Goal: Obtain resource: Download file/media

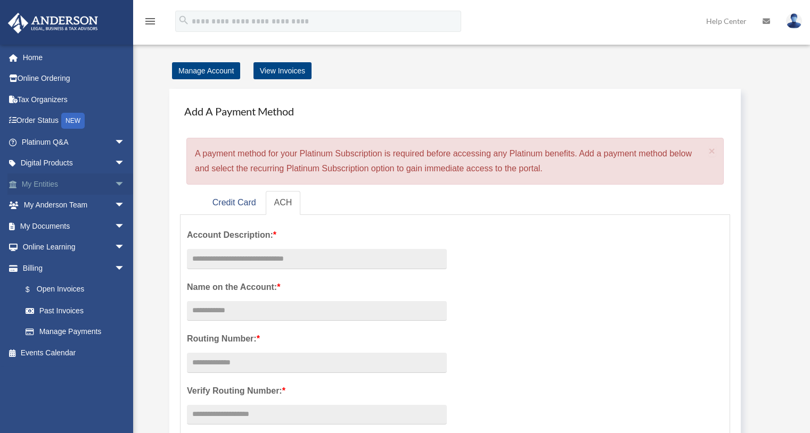
click at [114, 181] on span "arrow_drop_down" at bounding box center [124, 185] width 21 height 22
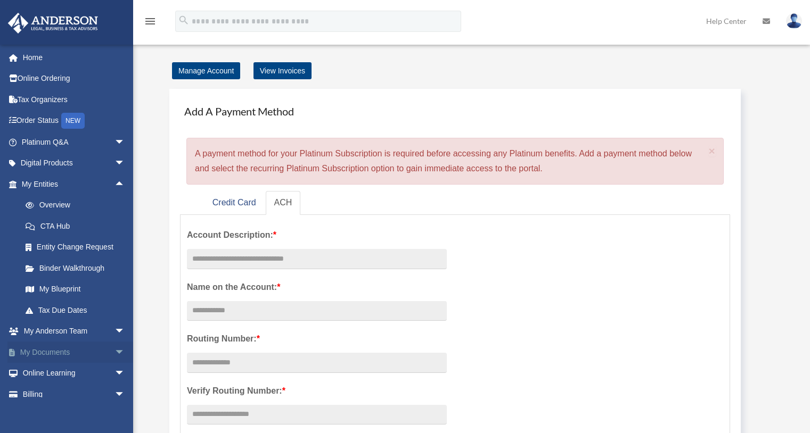
click at [78, 352] on link "My Documents arrow_drop_down" at bounding box center [74, 352] width 134 height 21
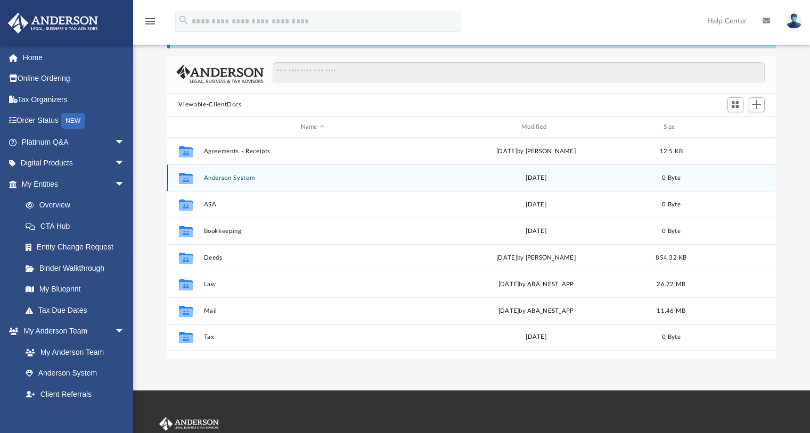
scroll to position [62, 0]
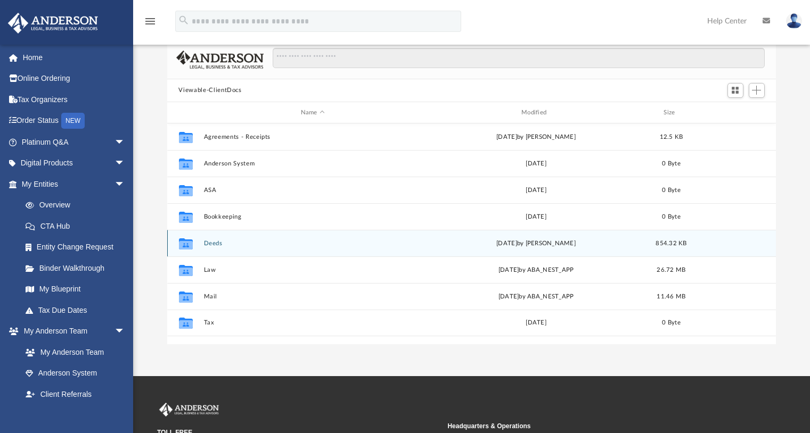
click at [217, 247] on button "Deeds" at bounding box center [312, 243] width 218 height 7
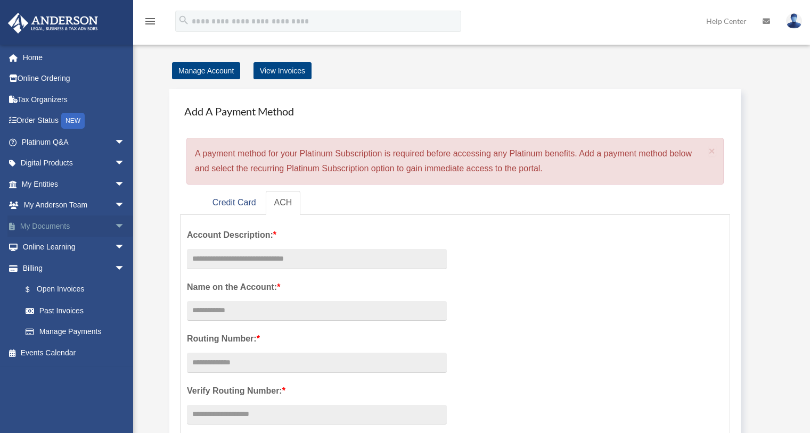
click at [116, 224] on span "arrow_drop_down" at bounding box center [124, 227] width 21 height 22
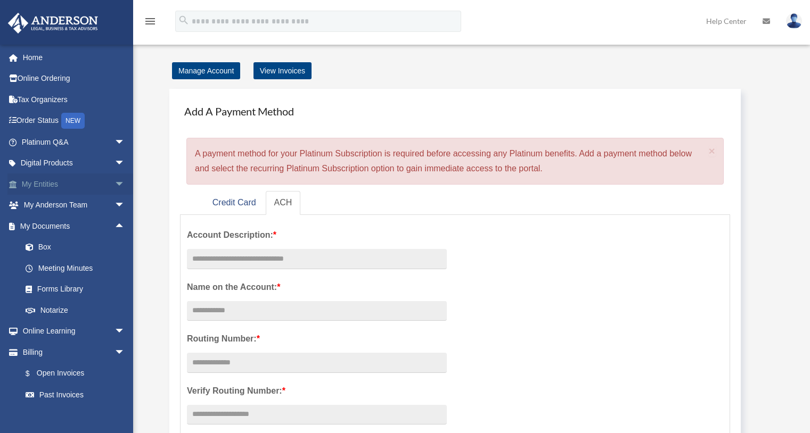
click at [114, 183] on span "arrow_drop_down" at bounding box center [124, 185] width 21 height 22
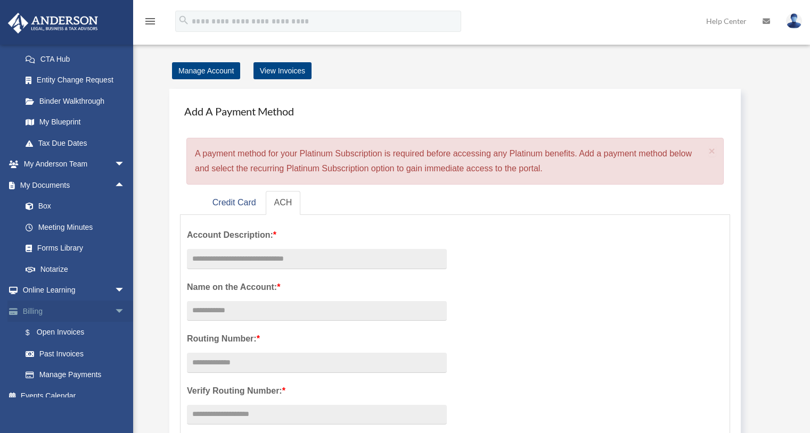
scroll to position [174, 0]
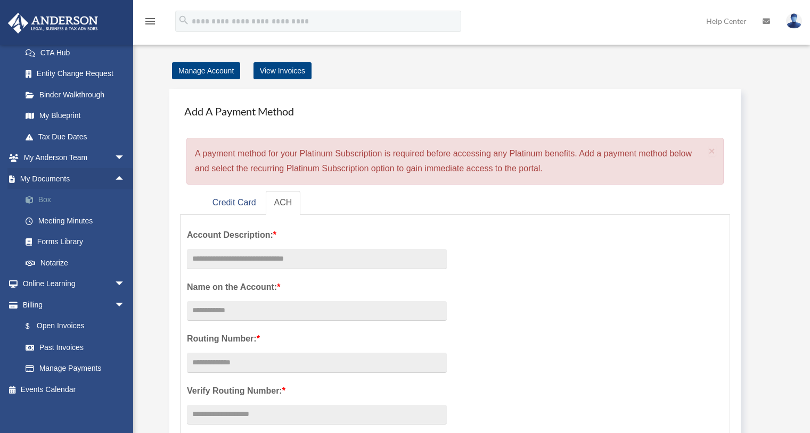
click at [62, 196] on link "Box" at bounding box center [78, 200] width 126 height 21
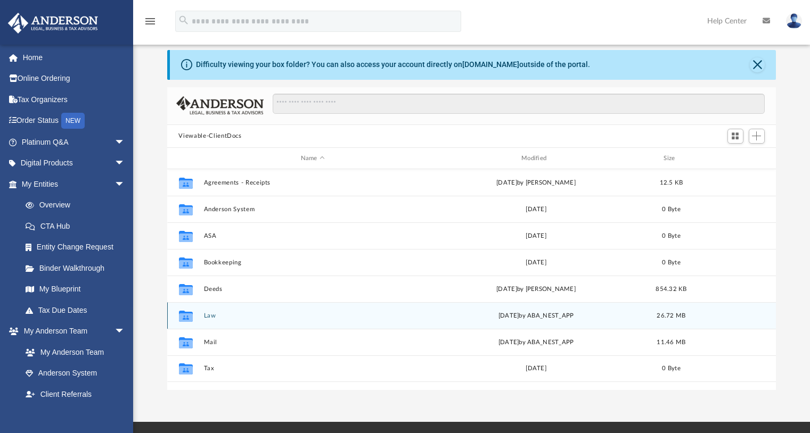
scroll to position [79, 0]
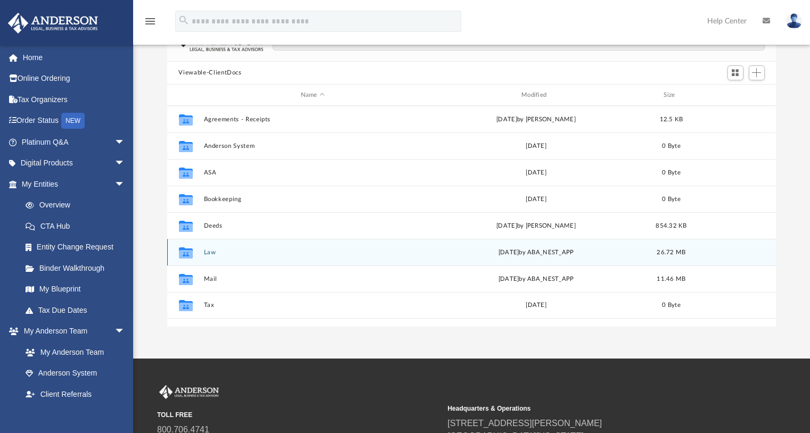
click at [211, 251] on button "Law" at bounding box center [312, 252] width 218 height 7
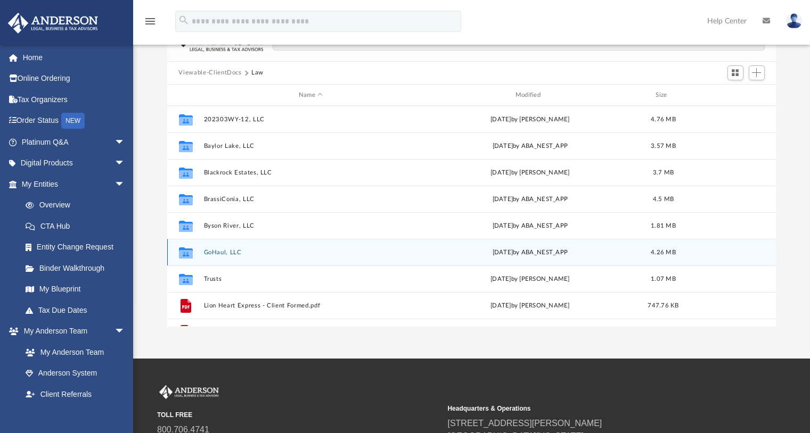
click at [220, 251] on button "GoHaul, LLC" at bounding box center [310, 252] width 215 height 7
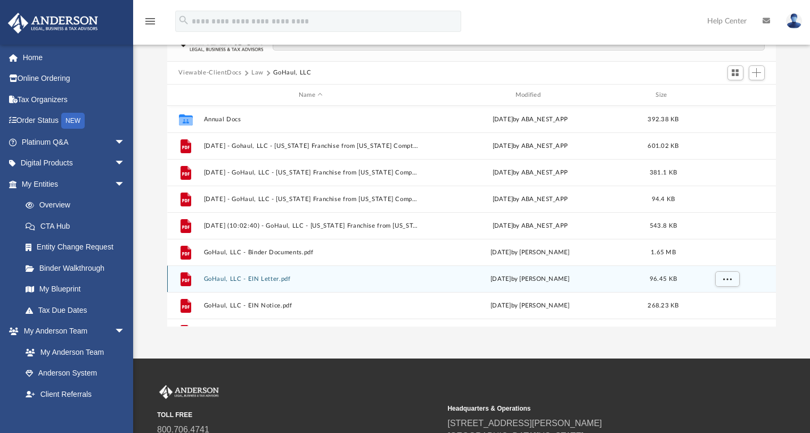
click at [259, 280] on button "GoHaul, LLC - EIN Letter.pdf" at bounding box center [310, 279] width 215 height 7
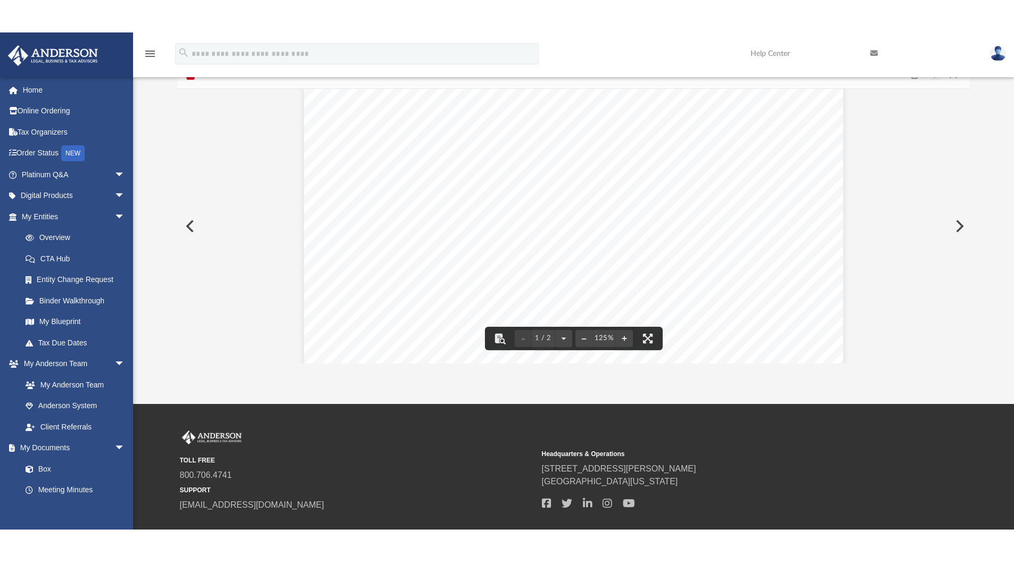
scroll to position [155, 0]
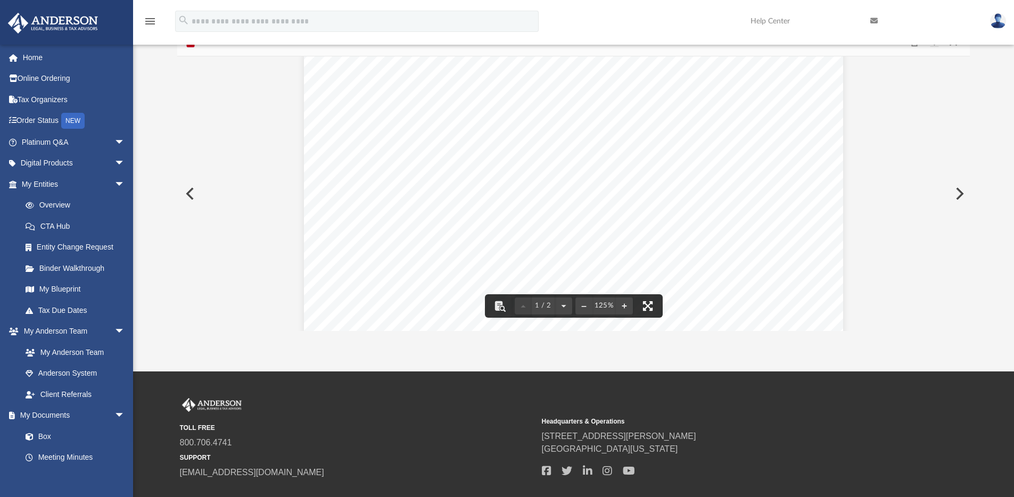
click at [649, 305] on button "File preview" at bounding box center [647, 305] width 23 height 23
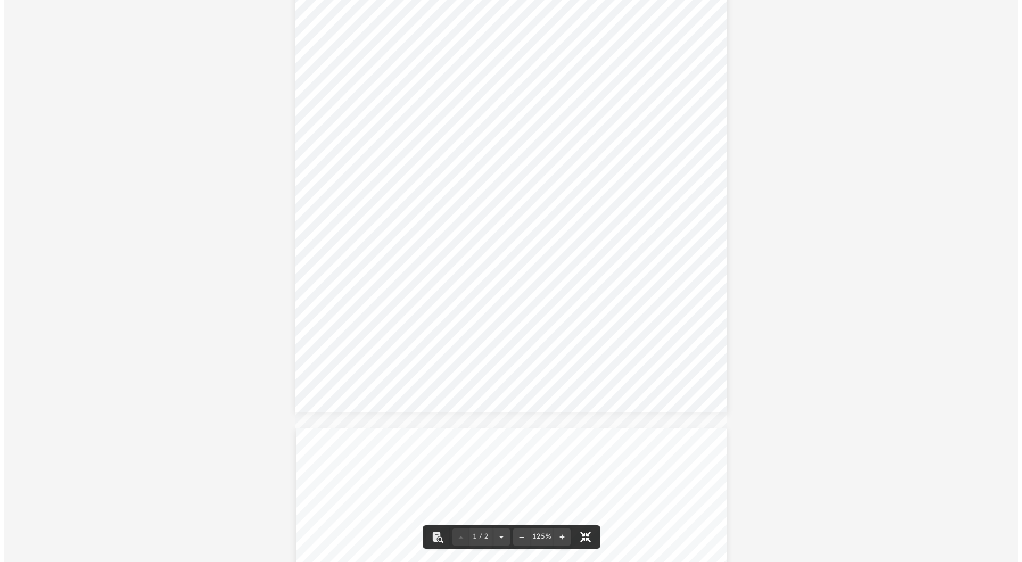
scroll to position [234, 792]
